Goal: Communication & Community: Answer question/provide support

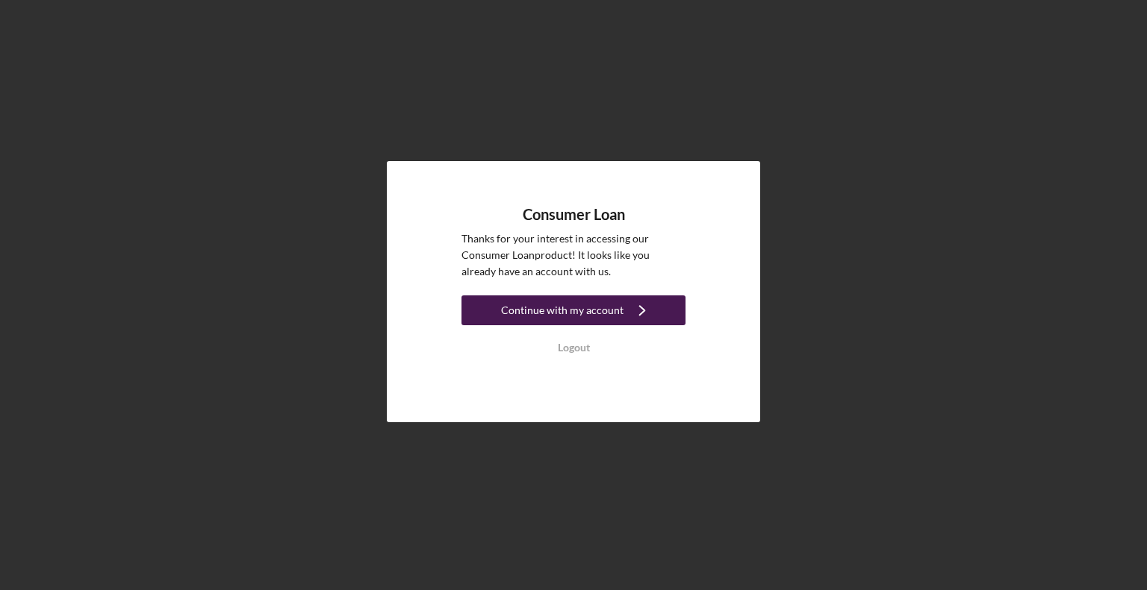
click at [623, 316] on icon "Icon/Navigate" at bounding box center [641, 310] width 37 height 37
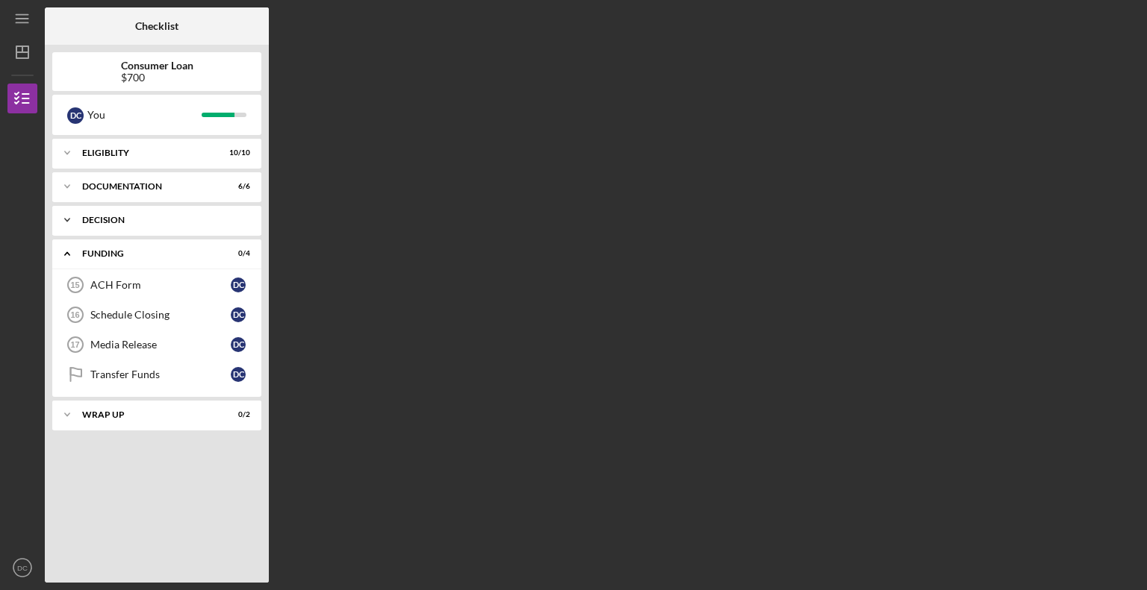
click at [154, 216] on div "Decision" at bounding box center [162, 220] width 160 height 9
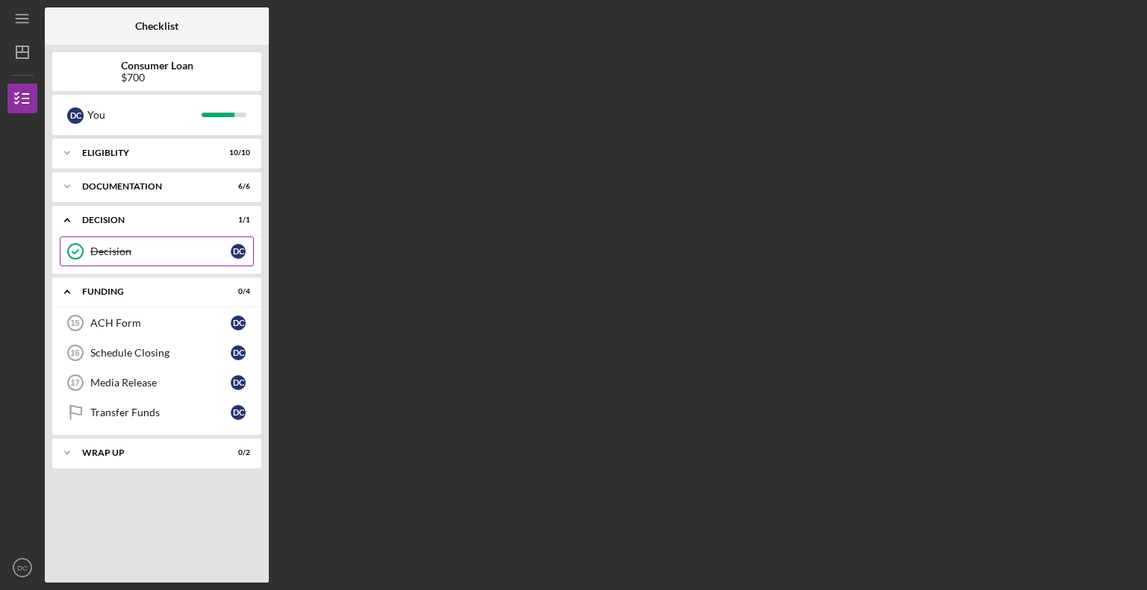
click at [152, 239] on link "Decision Decision D C" at bounding box center [157, 252] width 194 height 30
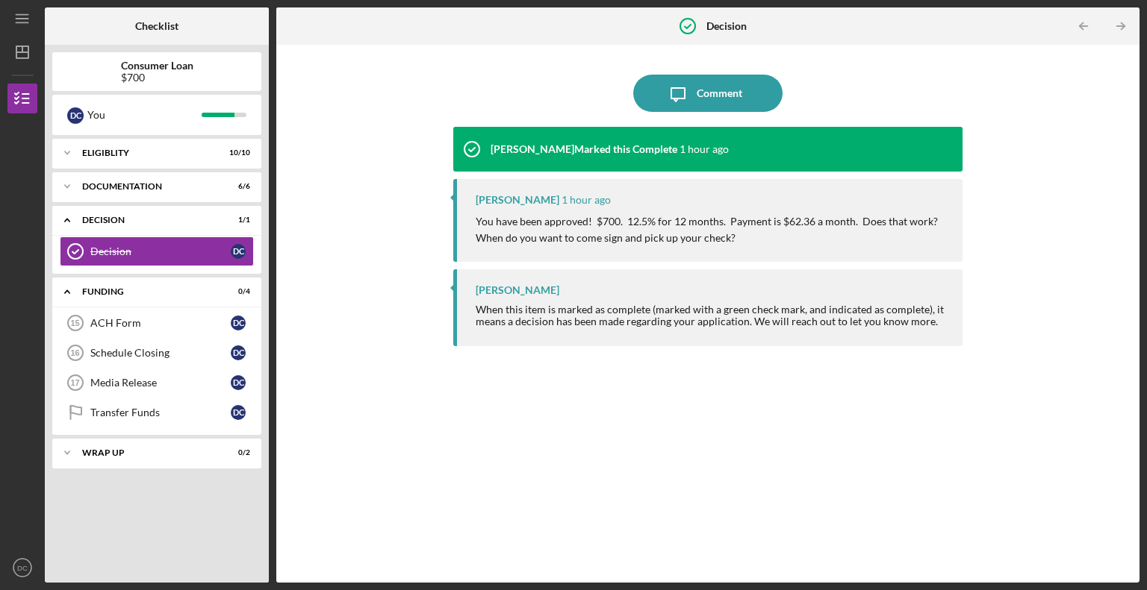
click at [608, 222] on p "You have been approved! $700. 12.5% for 12 months. Payment is $62.36 a month. D…" at bounding box center [712, 230] width 472 height 34
click at [695, 100] on icon "Icon/Message" at bounding box center [677, 93] width 37 height 37
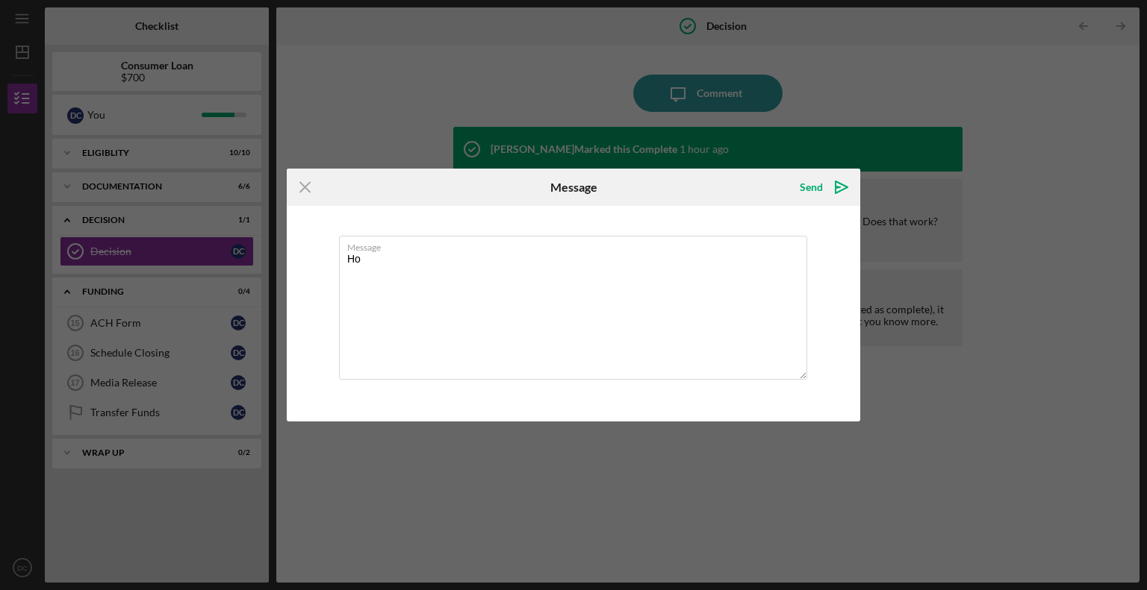
type textarea "H"
type textarea "I need to come sign it [DATE]. What time do you close? I'll ask to leave early."
click at [830, 190] on icon "Icon/icon-invite-send" at bounding box center [841, 187] width 37 height 37
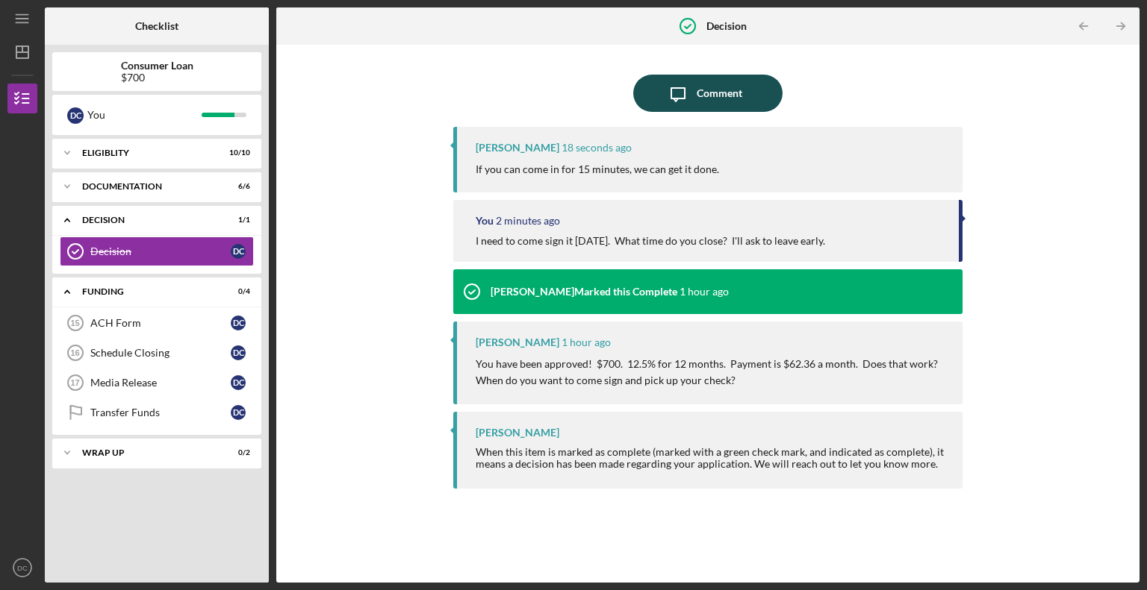
click at [712, 99] on div "Comment" at bounding box center [719, 93] width 46 height 37
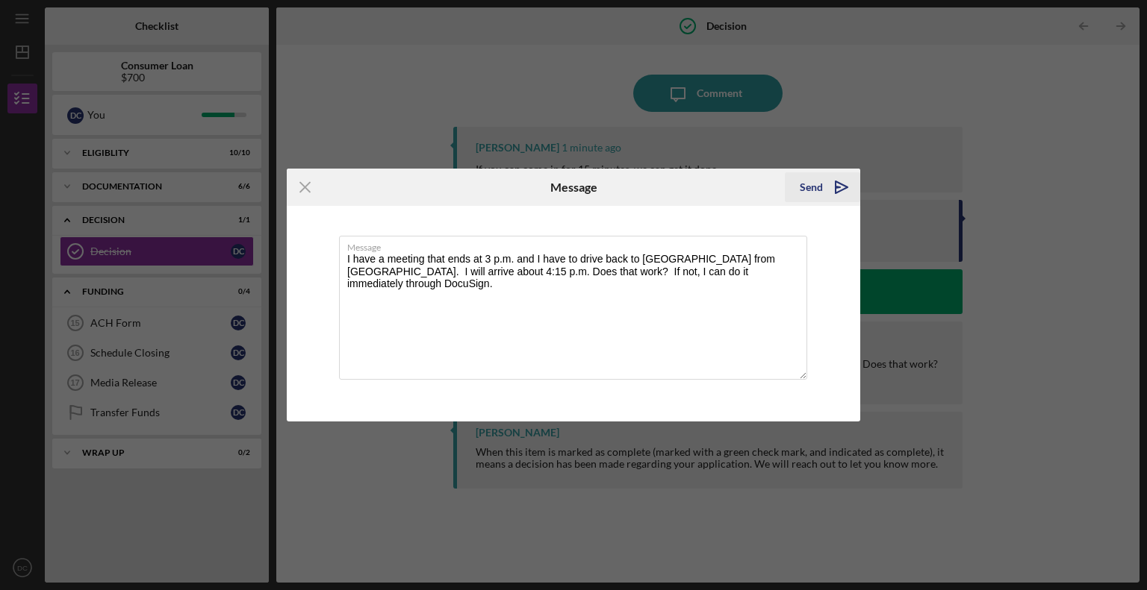
type textarea "I have a meeting that ends at 3 p.m. and I have to drive back to Pawhuska from …"
click at [829, 187] on icon "Icon/icon-invite-send" at bounding box center [841, 187] width 37 height 37
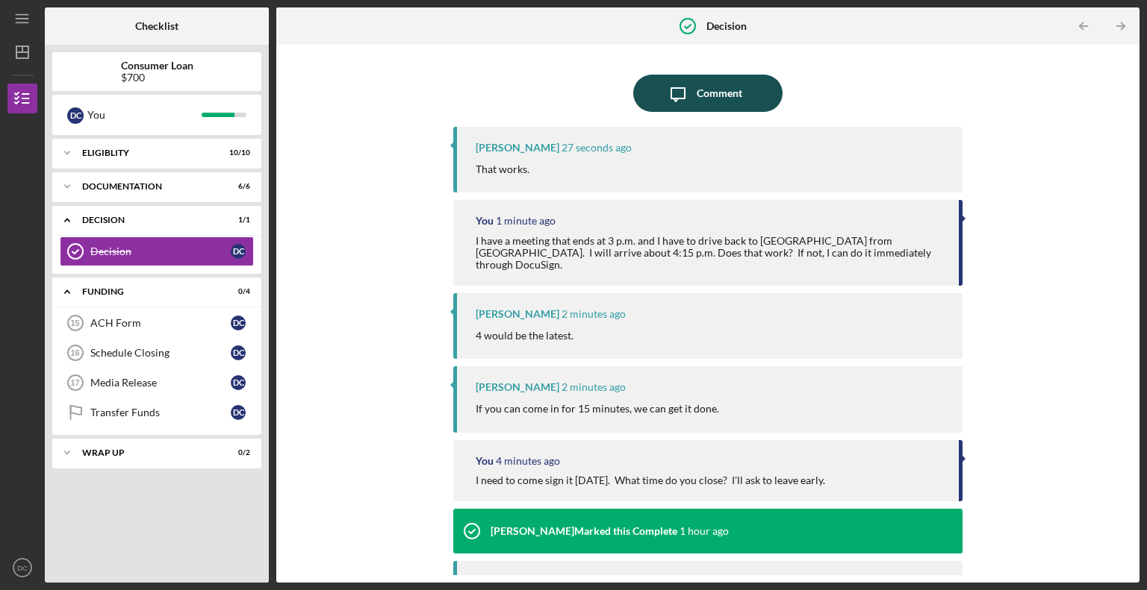
click at [705, 83] on div "Comment" at bounding box center [719, 93] width 46 height 37
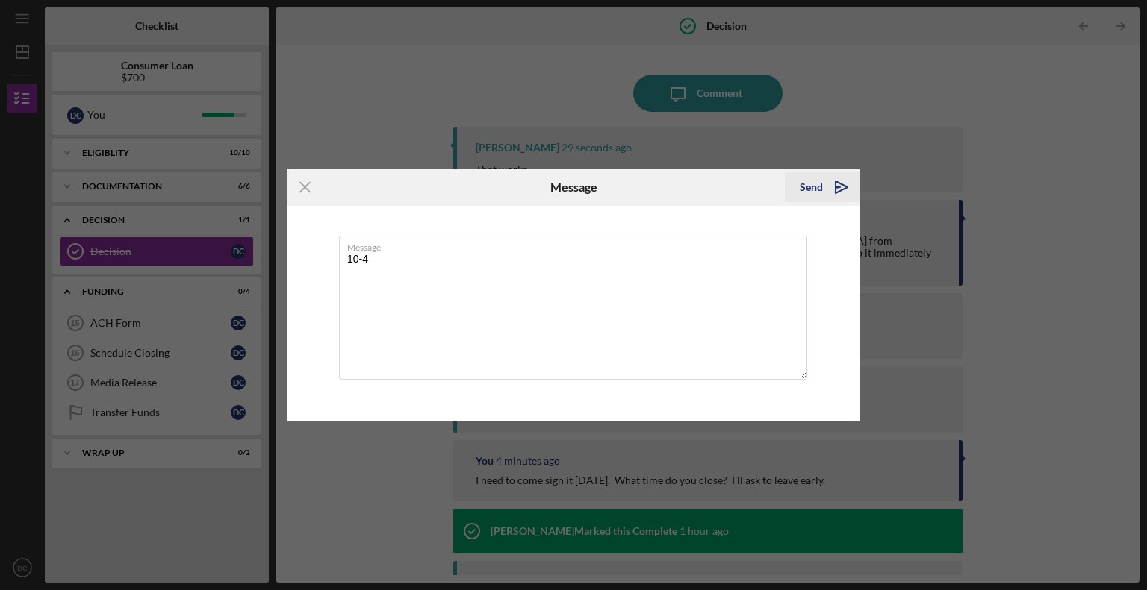
type textarea "10-4"
click at [829, 190] on icon "Icon/icon-invite-send" at bounding box center [841, 187] width 37 height 37
